Goal: Task Accomplishment & Management: Use online tool/utility

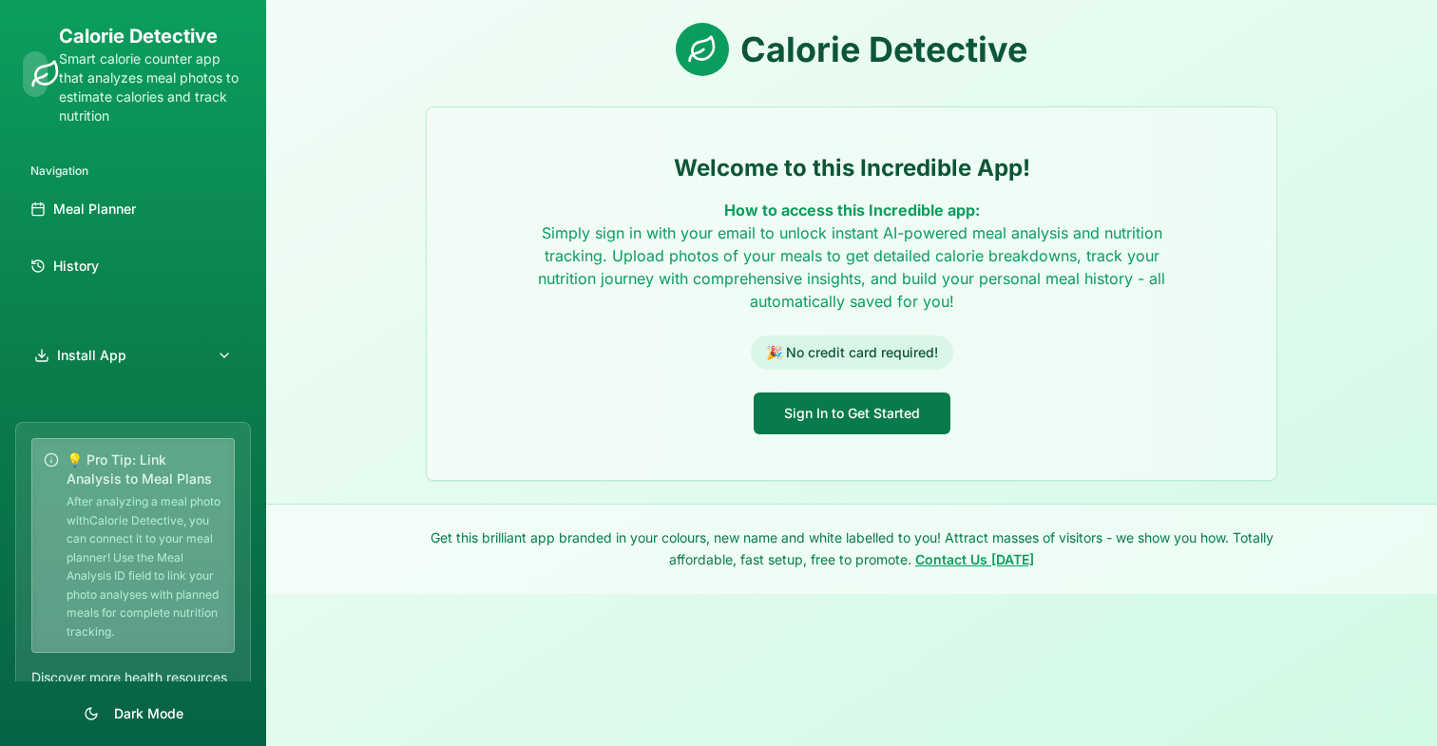
click at [861, 425] on button "Sign In to Get Started" at bounding box center [852, 413] width 197 height 42
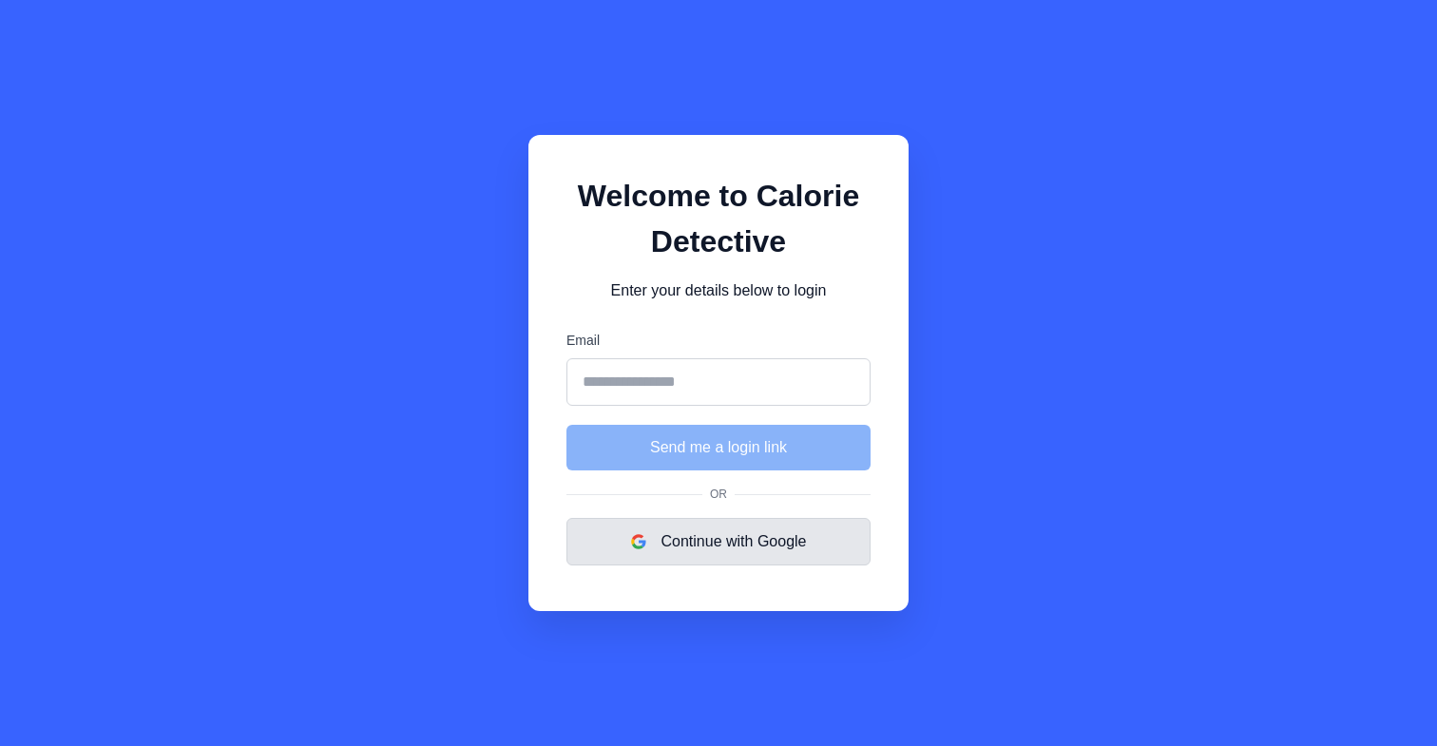
click at [764, 529] on button "Continue with Google" at bounding box center [718, 542] width 304 height 48
